Goal: Task Accomplishment & Management: Complete application form

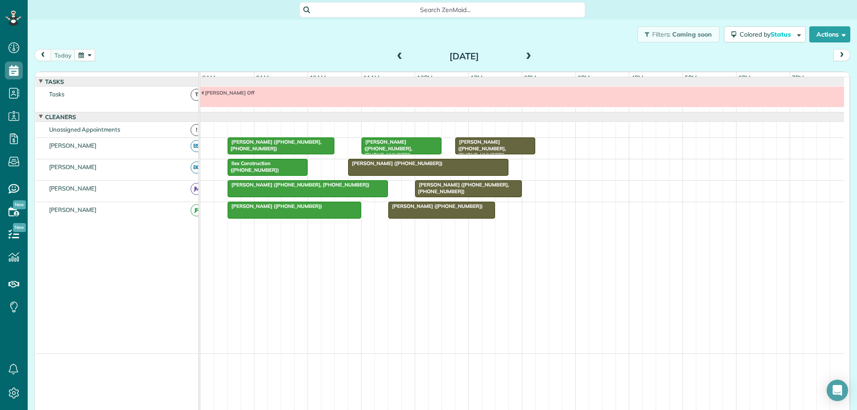
scroll to position [4, 4]
click at [85, 56] on button "button" at bounding box center [85, 55] width 21 height 12
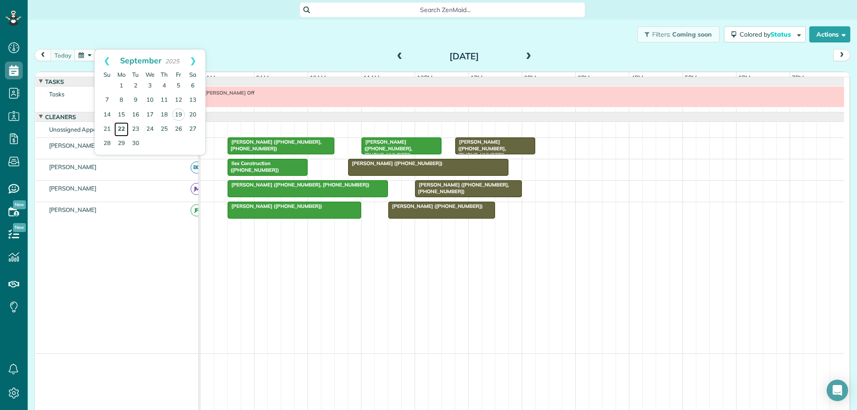
click at [124, 129] on link "22" at bounding box center [121, 129] width 14 height 14
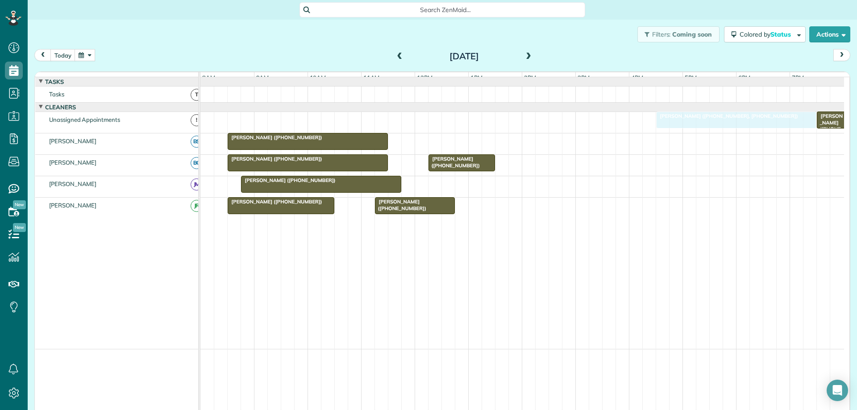
drag, startPoint x: 510, startPoint y: 214, endPoint x: 674, endPoint y: 130, distance: 184.2
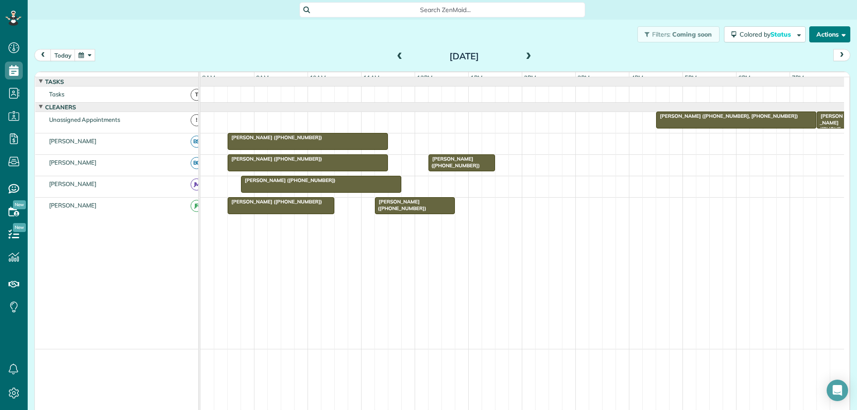
click at [831, 35] on button "Actions" at bounding box center [829, 34] width 41 height 16
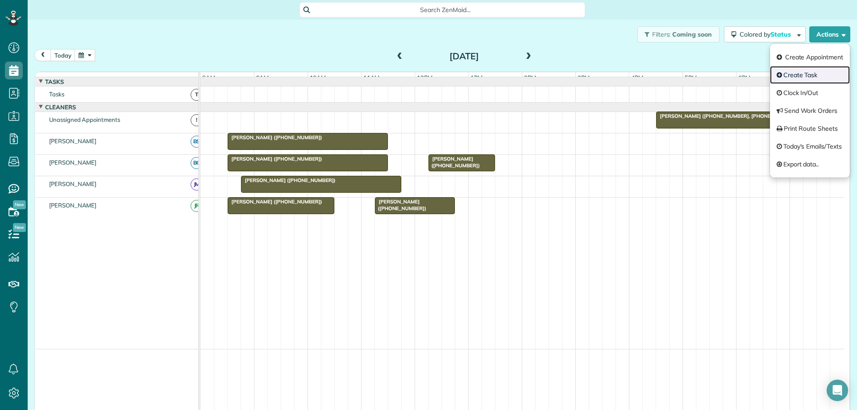
click at [809, 70] on link "Create Task" at bounding box center [810, 75] width 80 height 18
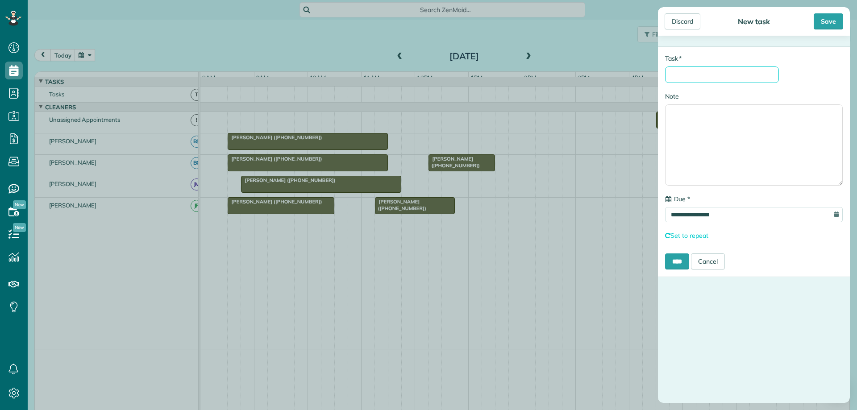
click at [745, 76] on input "* Task" at bounding box center [722, 74] width 114 height 17
type input "**********"
click at [734, 220] on input "**********" at bounding box center [754, 214] width 178 height 15
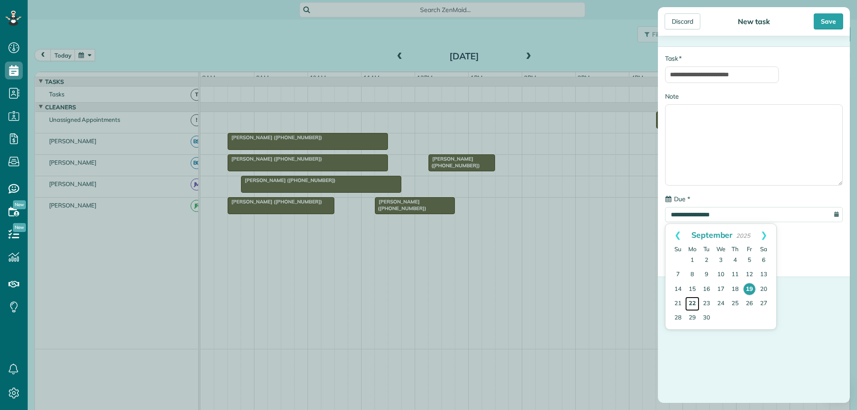
click at [693, 303] on link "22" at bounding box center [692, 304] width 14 height 14
type input "**********"
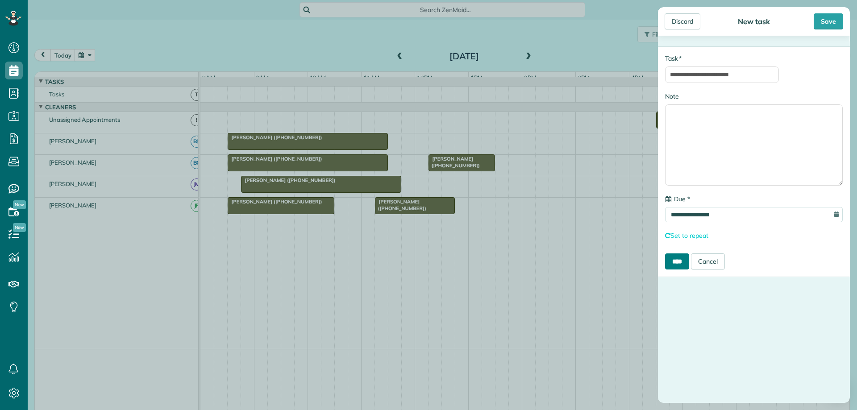
click at [688, 263] on input "****" at bounding box center [677, 261] width 24 height 16
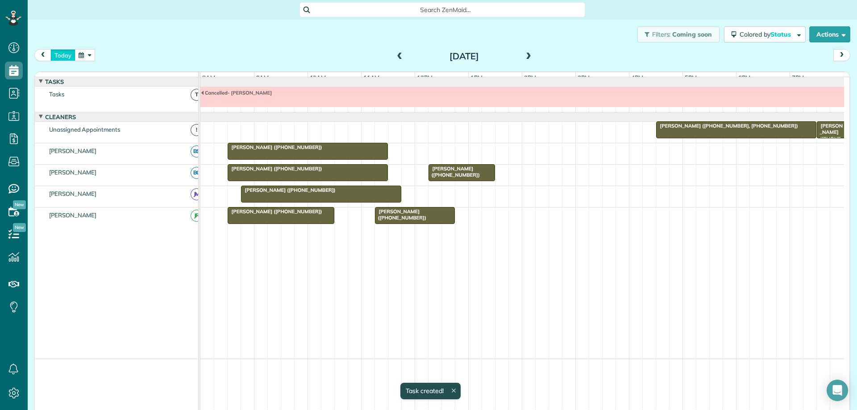
click at [63, 50] on button "today" at bounding box center [62, 55] width 25 height 12
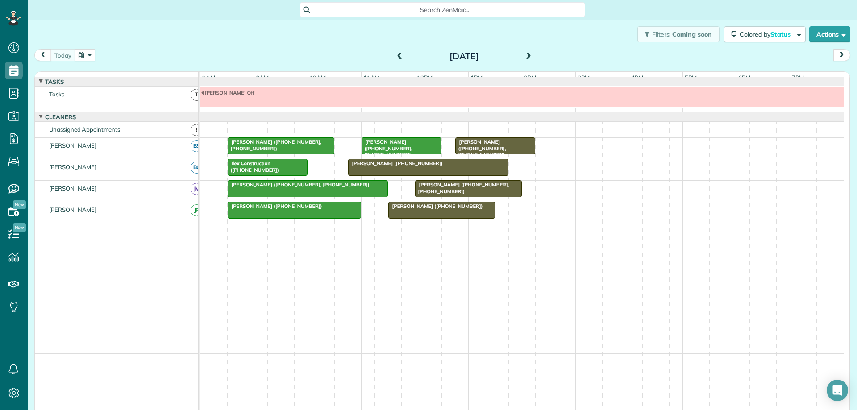
click at [433, 209] on span "[PERSON_NAME] ([PHONE_NUMBER])" at bounding box center [435, 206] width 95 height 6
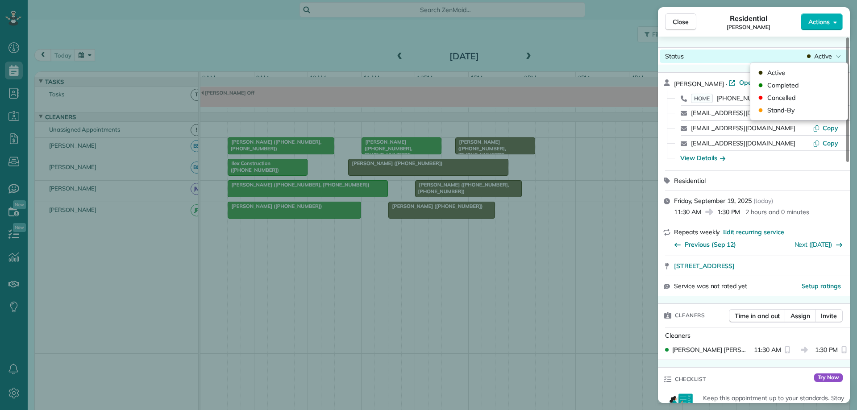
click at [819, 58] on span "Active" at bounding box center [823, 56] width 18 height 9
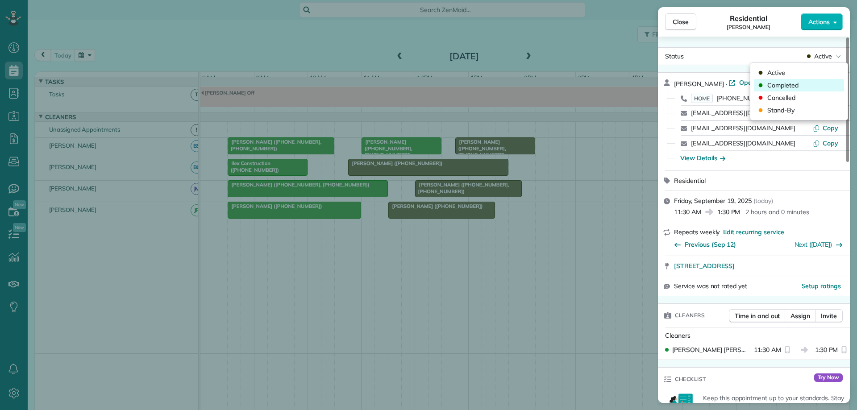
click at [810, 84] on div "Completed" at bounding box center [799, 85] width 90 height 12
click at [672, 26] on span "Close" at bounding box center [680, 21] width 16 height 9
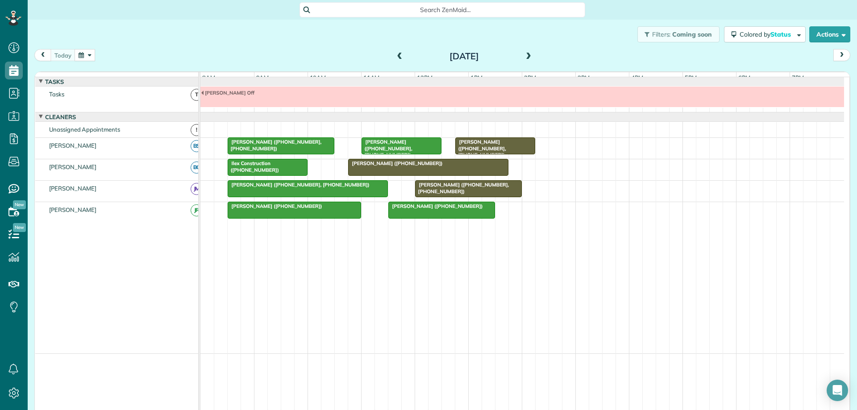
click at [461, 166] on div "[PERSON_NAME] ([PHONE_NUMBER])" at bounding box center [428, 163] width 155 height 6
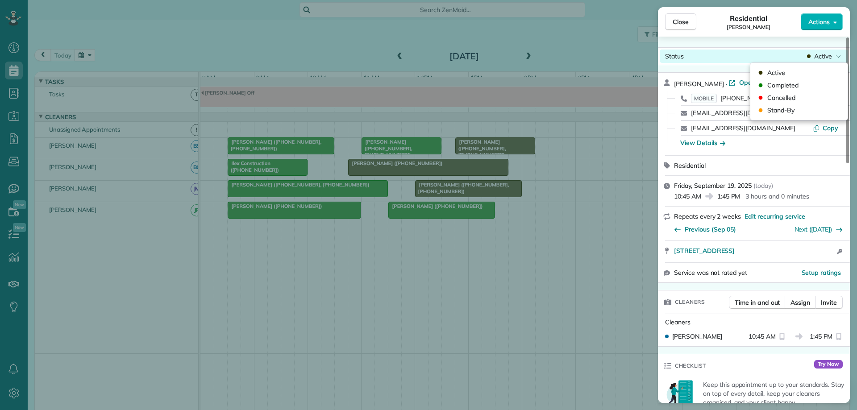
click at [828, 58] on span "Active" at bounding box center [823, 56] width 18 height 9
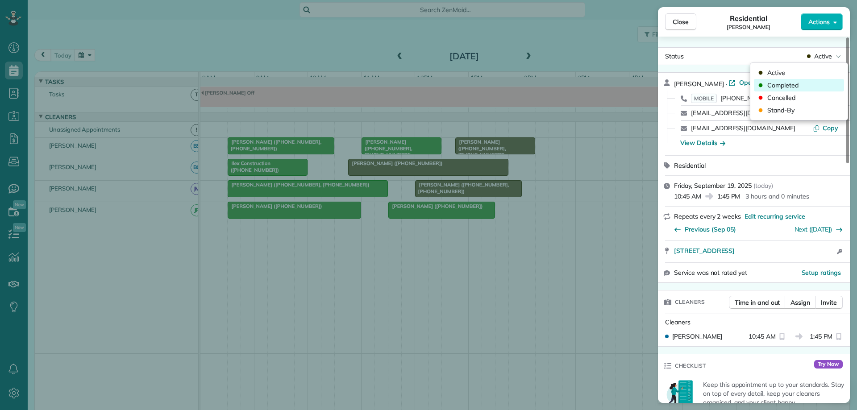
click at [799, 83] on div "Completed" at bounding box center [799, 85] width 90 height 12
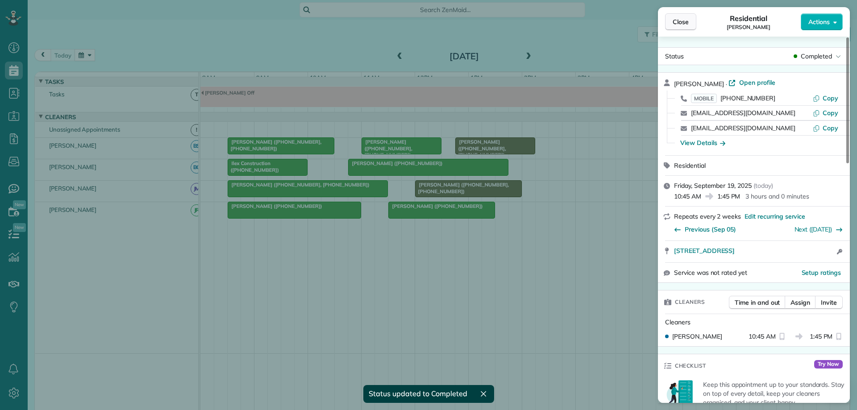
click at [683, 20] on span "Close" at bounding box center [680, 21] width 16 height 9
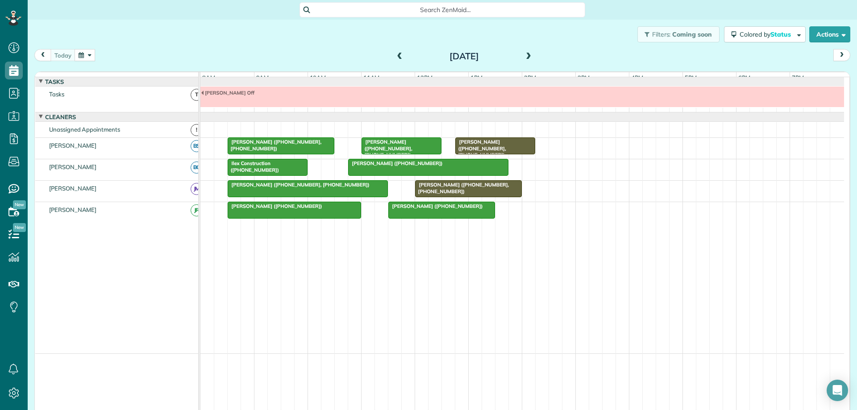
click at [506, 149] on span "[PERSON_NAME] ([PHONE_NUMBER], [PHONE_NUMBER])" at bounding box center [480, 148] width 51 height 19
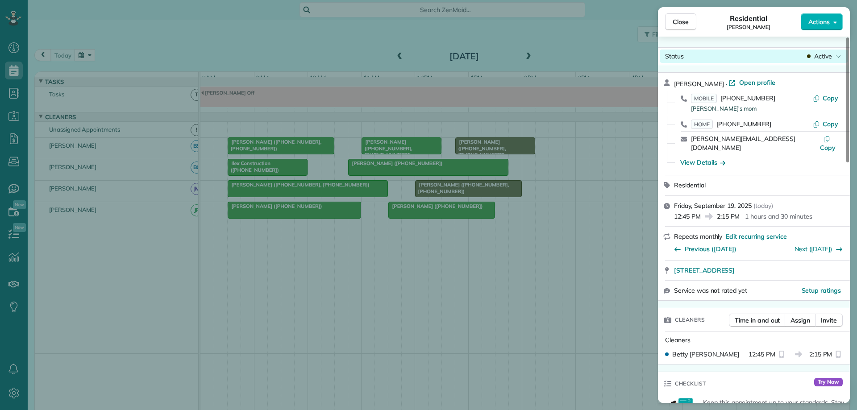
click at [818, 57] on span "Active" at bounding box center [823, 56] width 18 height 9
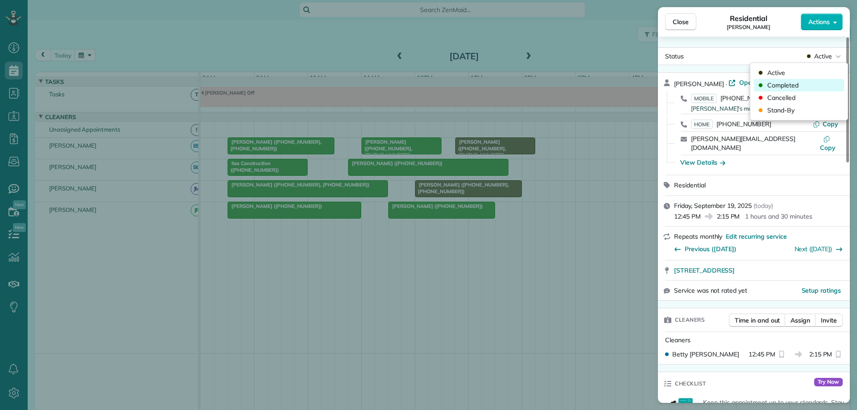
click at [811, 83] on div "Completed" at bounding box center [799, 85] width 90 height 12
click at [500, 202] on div "Close Residential [PERSON_NAME] Actions Status Active [PERSON_NAME] · Open prof…" at bounding box center [428, 205] width 857 height 410
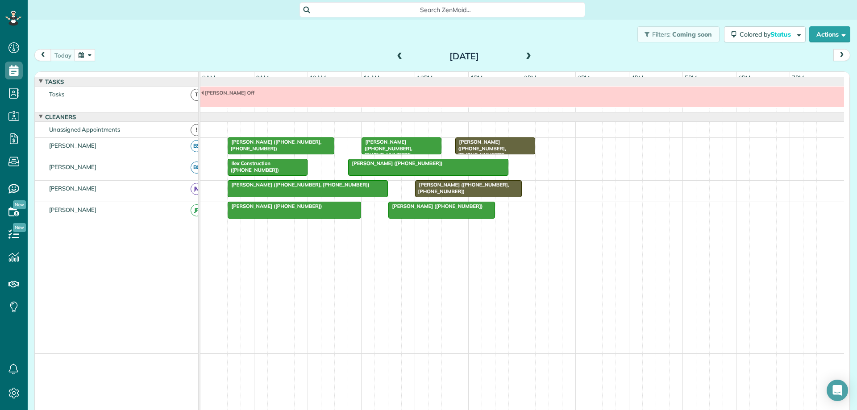
click at [499, 195] on div "[PERSON_NAME] ([PHONE_NUMBER], [PHONE_NUMBER])" at bounding box center [468, 188] width 101 height 13
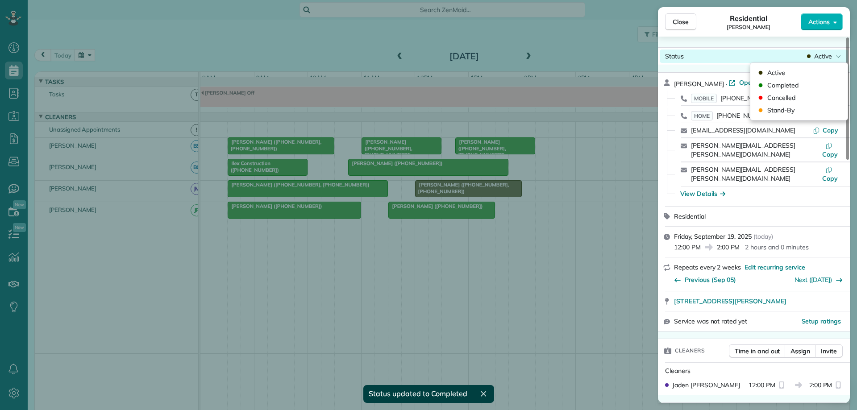
click at [830, 59] on span "Active" at bounding box center [823, 56] width 18 height 9
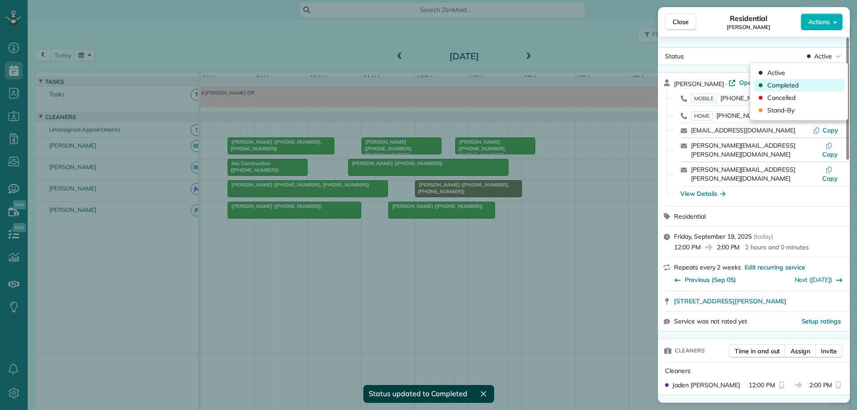
click at [807, 88] on div "Completed" at bounding box center [799, 85] width 90 height 12
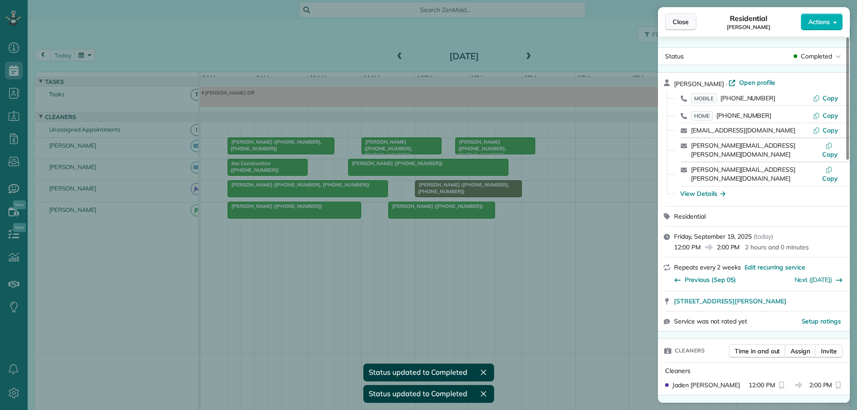
click at [681, 24] on span "Close" at bounding box center [680, 21] width 16 height 9
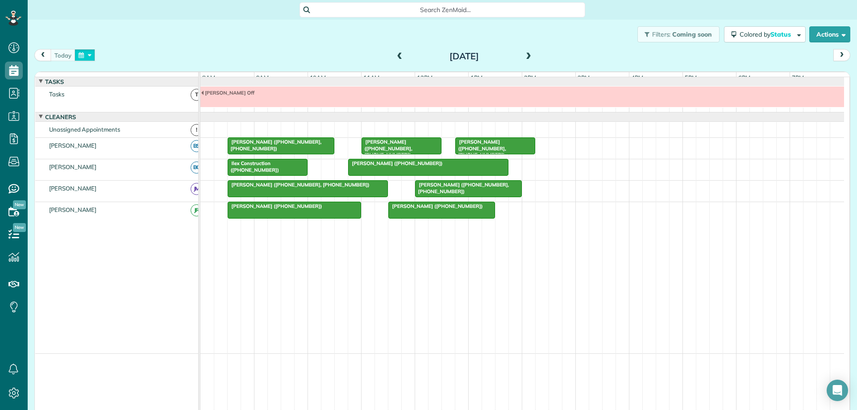
click at [79, 55] on button "button" at bounding box center [85, 55] width 21 height 12
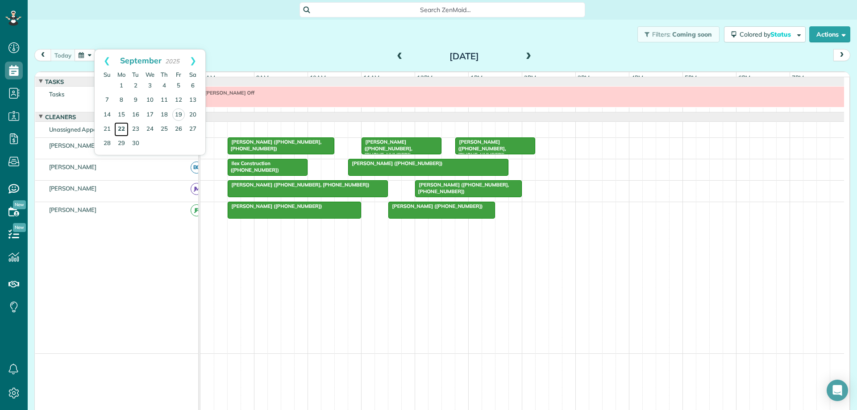
click at [120, 129] on link "22" at bounding box center [121, 129] width 14 height 14
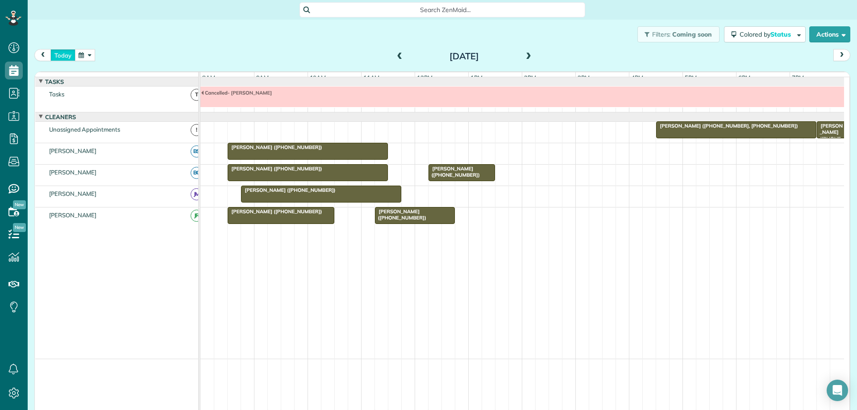
drag, startPoint x: 68, startPoint y: 53, endPoint x: 62, endPoint y: 54, distance: 6.8
click at [68, 53] on button "today" at bounding box center [62, 55] width 25 height 12
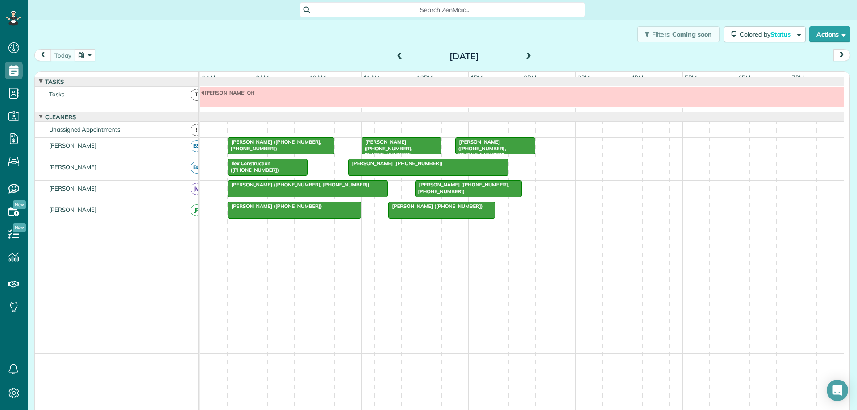
click at [89, 57] on button "button" at bounding box center [85, 55] width 21 height 12
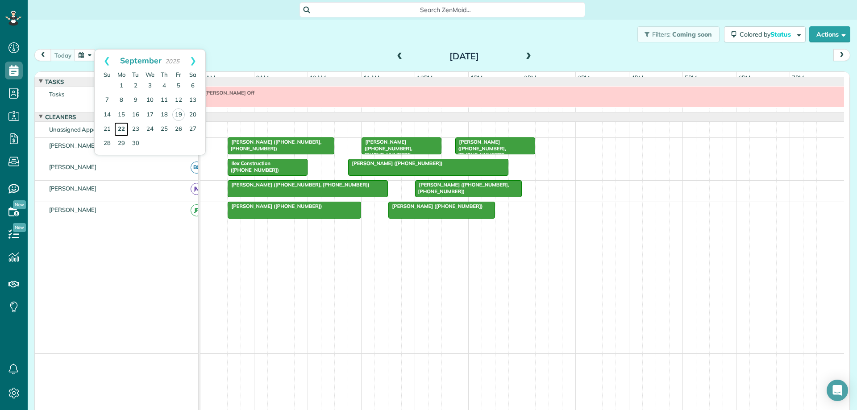
click at [119, 126] on link "22" at bounding box center [121, 129] width 14 height 14
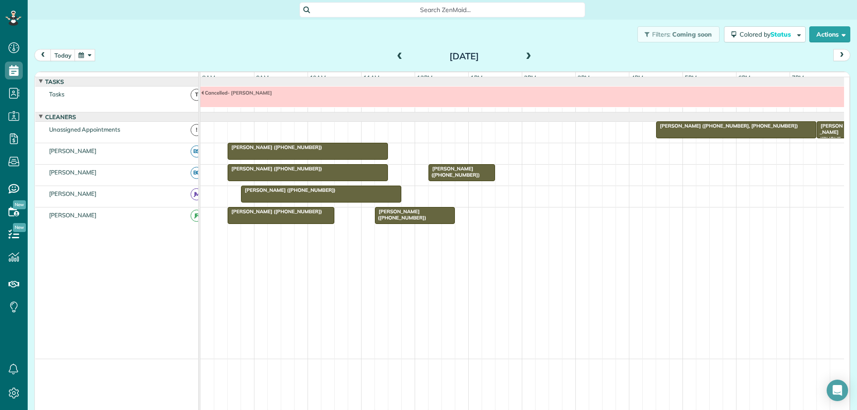
click at [524, 55] on span at bounding box center [528, 57] width 10 height 8
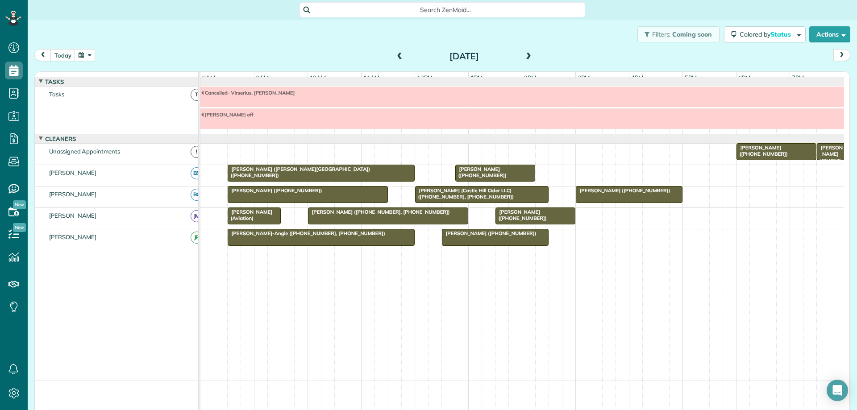
click at [524, 55] on span at bounding box center [528, 57] width 10 height 8
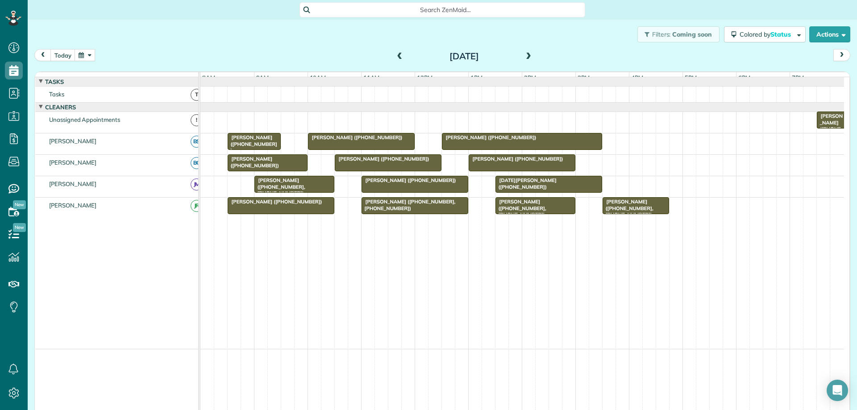
click at [524, 55] on span at bounding box center [528, 57] width 10 height 8
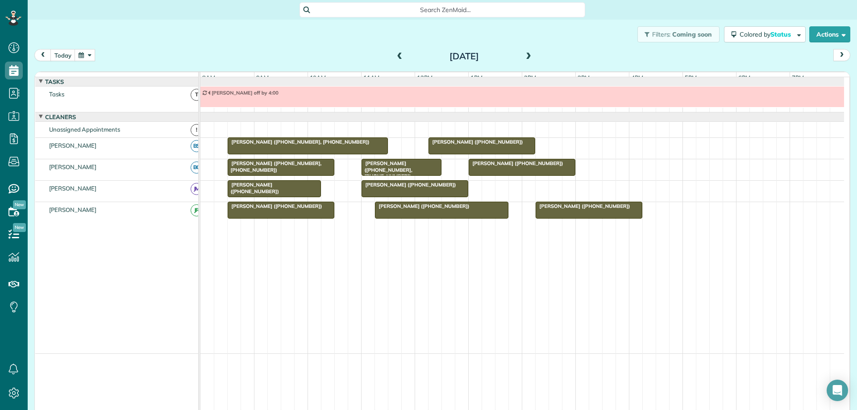
click at [90, 51] on button "button" at bounding box center [85, 55] width 21 height 12
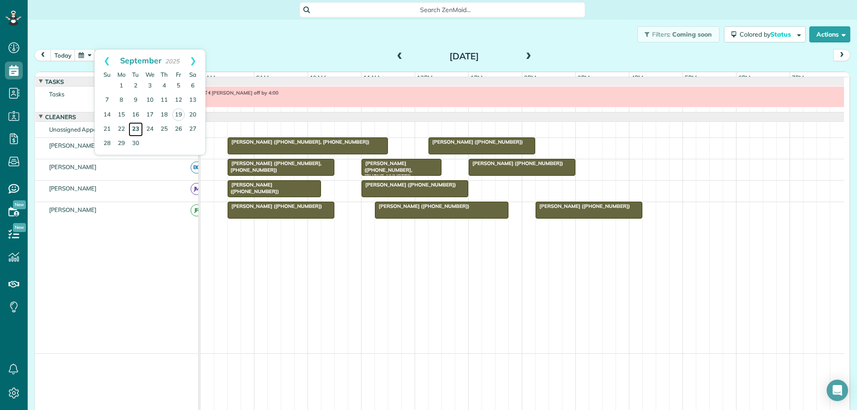
click at [134, 128] on link "23" at bounding box center [136, 129] width 14 height 14
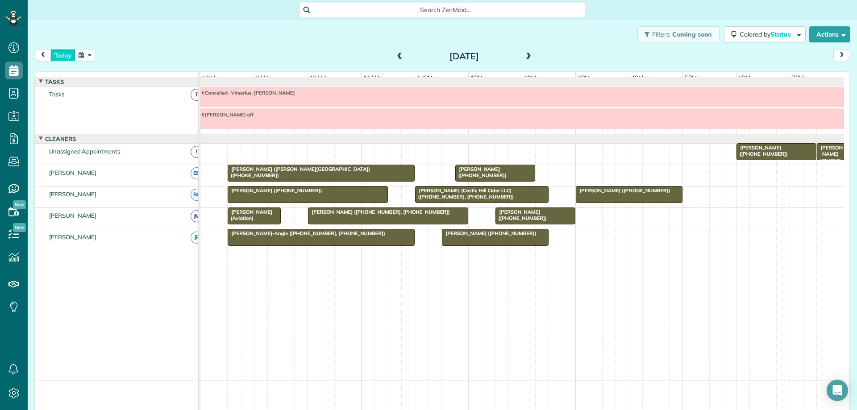
click at [64, 55] on button "today" at bounding box center [62, 55] width 25 height 12
